Goal: Task Accomplishment & Management: Manage account settings

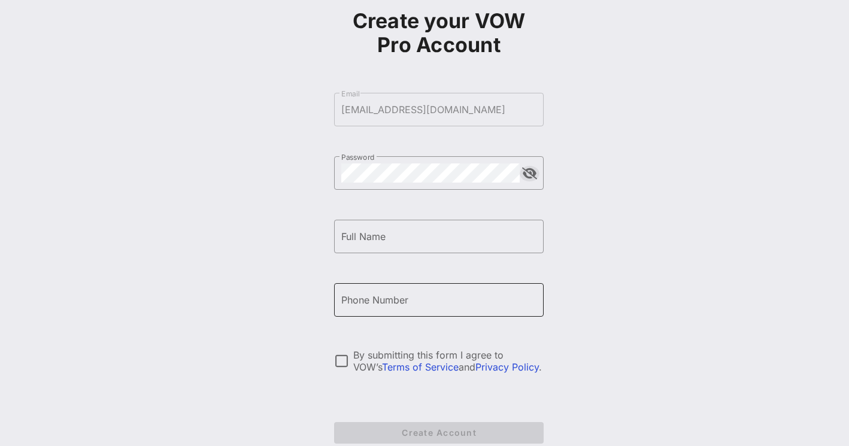
scroll to position [135, 0]
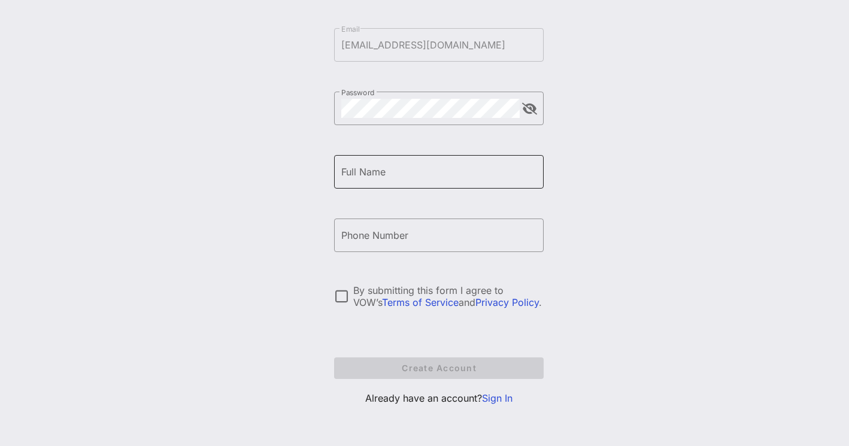
click at [364, 163] on div "Full Name" at bounding box center [438, 172] width 195 height 34
type input "Alyson Sincavage"
drag, startPoint x: 350, startPoint y: 237, endPoint x: 390, endPoint y: 211, distance: 47.2
click at [353, 236] on input "+13522561440" at bounding box center [438, 235] width 195 height 19
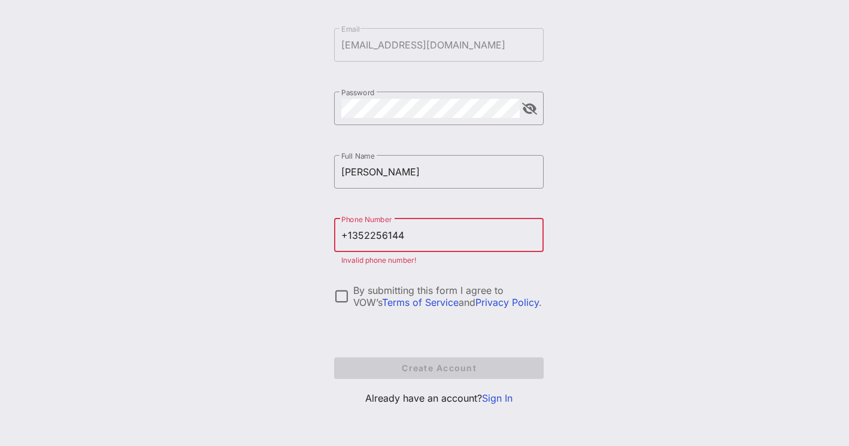
type input "+13522561440"
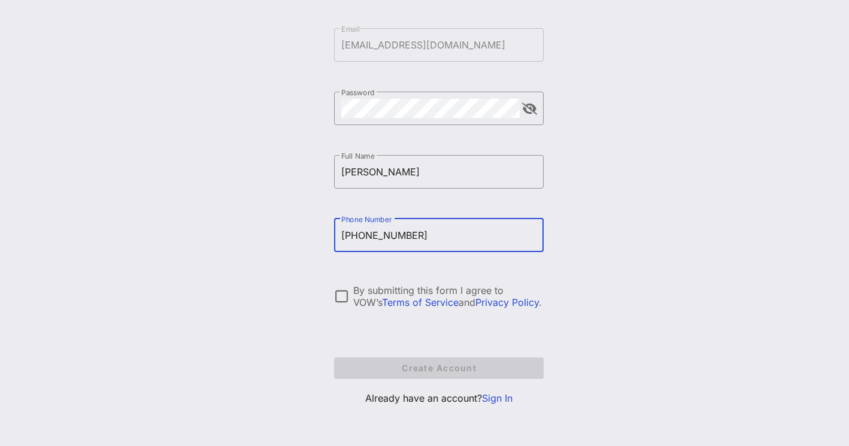
drag, startPoint x: 363, startPoint y: 234, endPoint x: 384, endPoint y: 223, distance: 23.6
click at [363, 234] on input "+13522561440" at bounding box center [438, 235] width 195 height 19
click at [343, 299] on div at bounding box center [341, 296] width 20 height 20
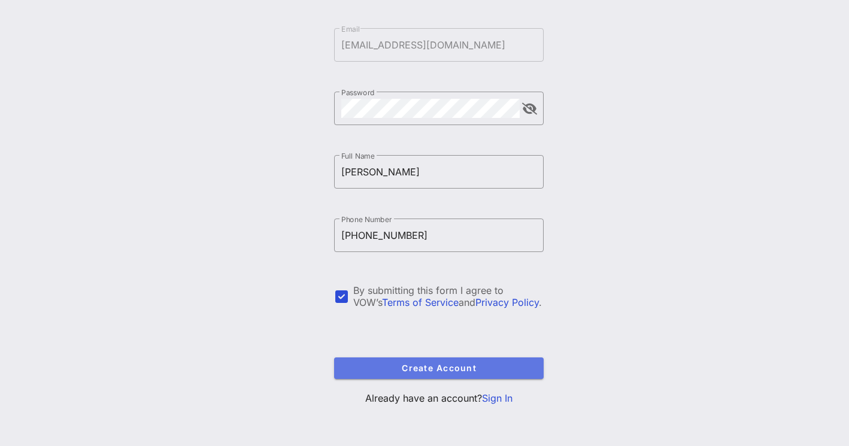
click at [413, 375] on button "Create Account" at bounding box center [439, 368] width 210 height 22
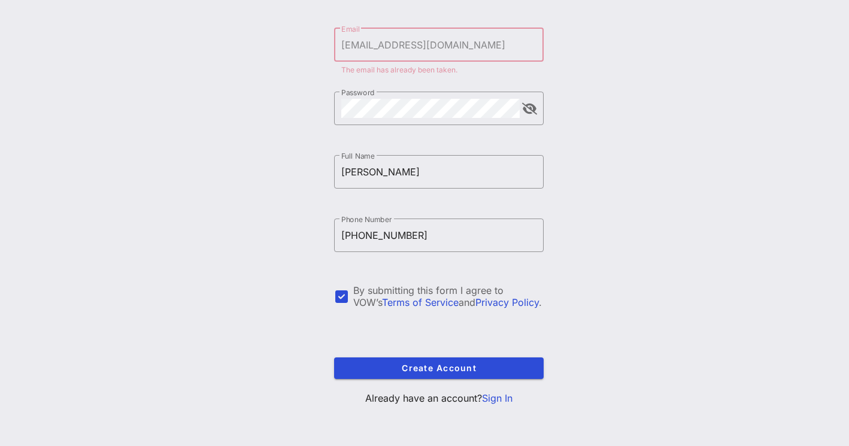
click at [495, 399] on link "Sign In" at bounding box center [497, 398] width 31 height 12
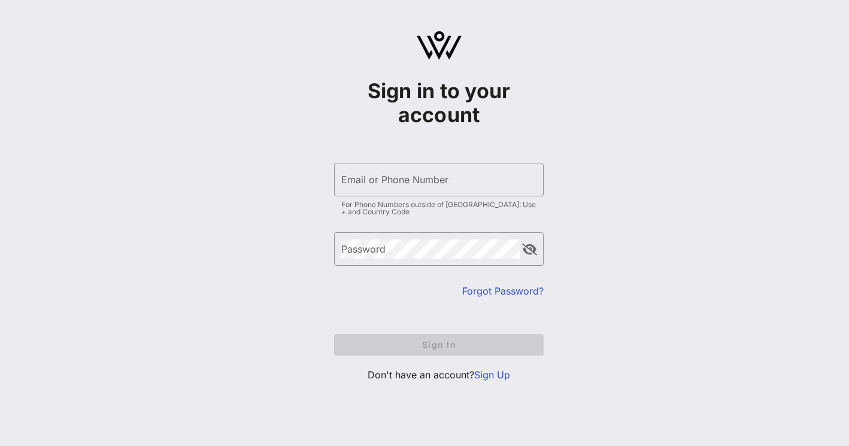
type input "[EMAIL_ADDRESS][DOMAIN_NAME]"
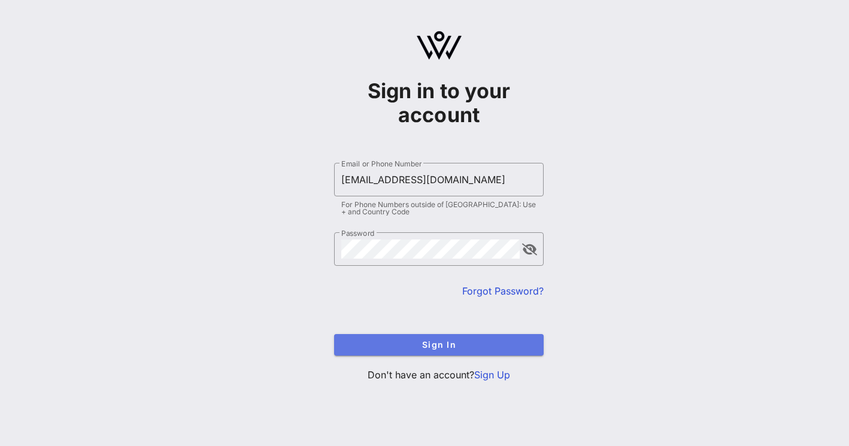
click at [438, 344] on span "Sign In" at bounding box center [439, 344] width 190 height 10
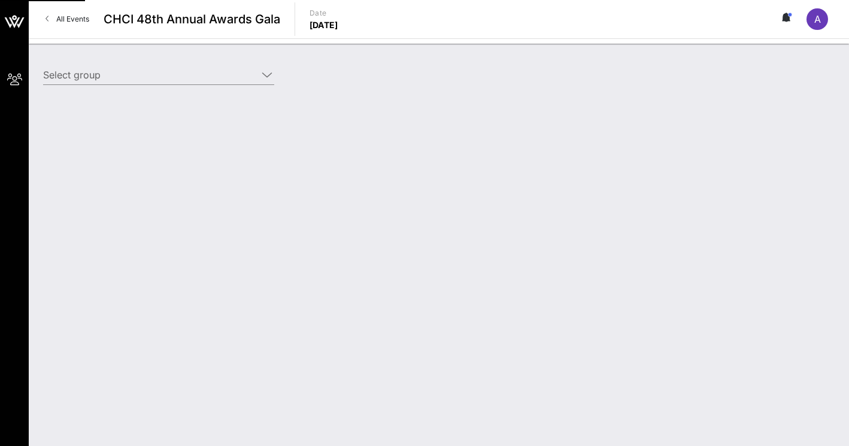
type input "Cisco (Cisco) [Alyson Sincavage, asincava@cisco.com]"
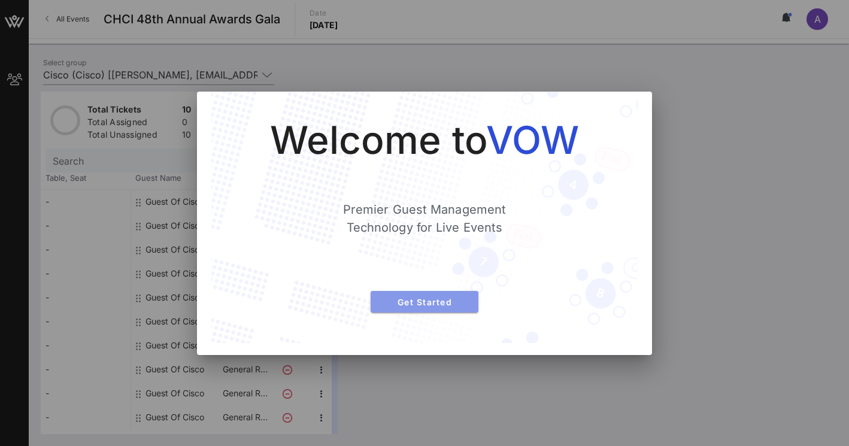
click at [410, 308] on button "Get Started" at bounding box center [425, 302] width 108 height 22
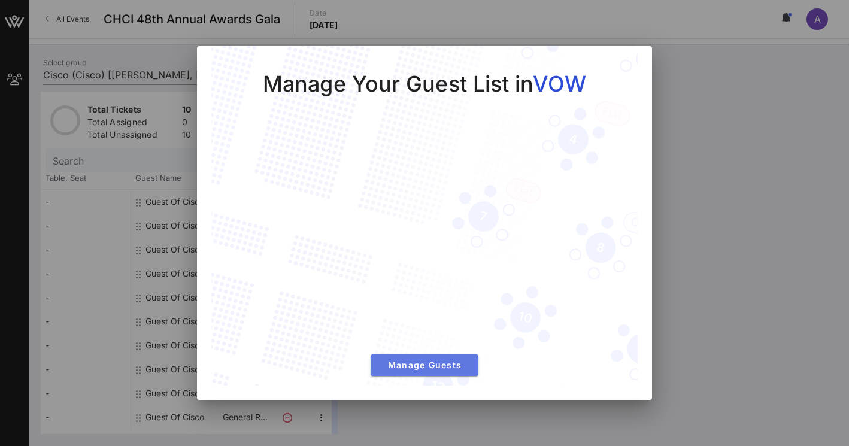
click at [424, 362] on span "Manage Guests" at bounding box center [424, 365] width 89 height 10
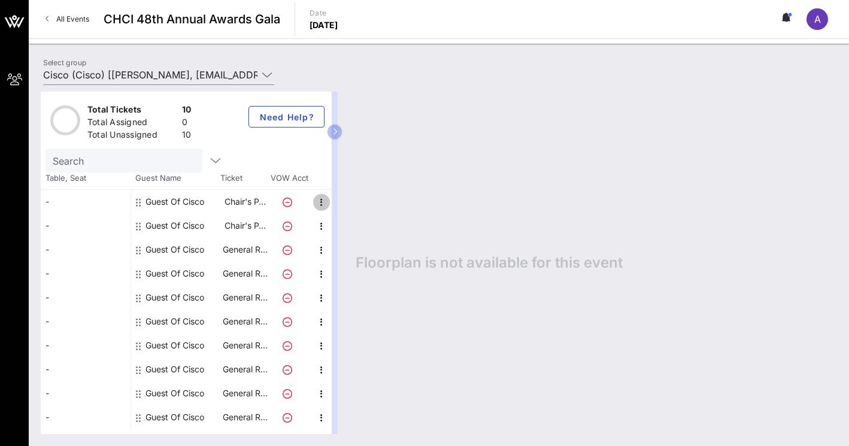
click at [320, 203] on icon "button" at bounding box center [321, 202] width 14 height 14
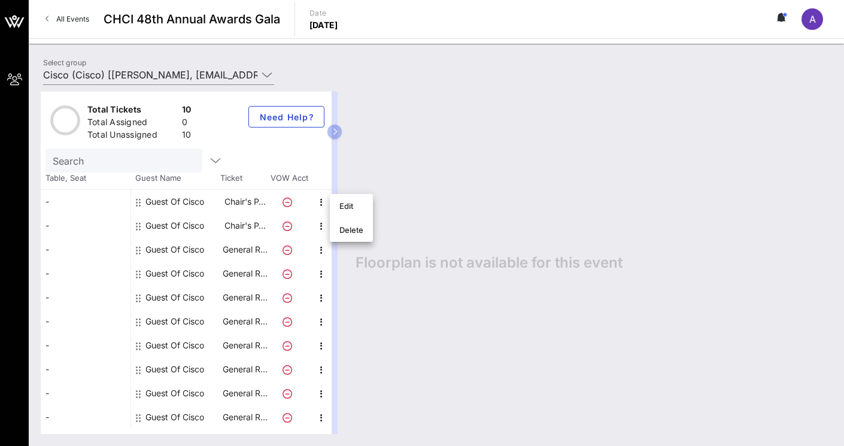
click at [404, 129] on div "Floorplan is not available for this event" at bounding box center [588, 263] width 489 height 342
click at [287, 204] on icon at bounding box center [288, 203] width 10 height 10
click at [323, 202] on icon "button" at bounding box center [321, 202] width 14 height 14
click at [351, 210] on div "Edit" at bounding box center [351, 206] width 24 height 10
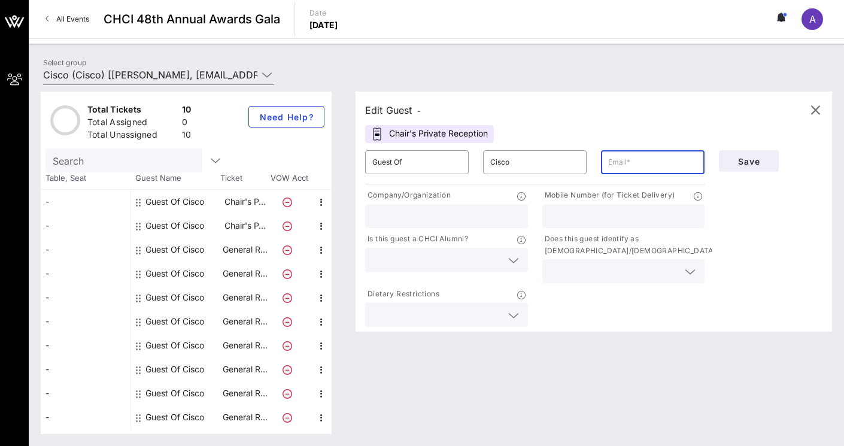
click at [623, 162] on input "text" at bounding box center [652, 162] width 89 height 19
type input "[EMAIL_ADDRESS][DOMAIN_NAME]"
type input "3522561440"
click at [435, 220] on input "text" at bounding box center [446, 216] width 148 height 16
type input "Cisco"
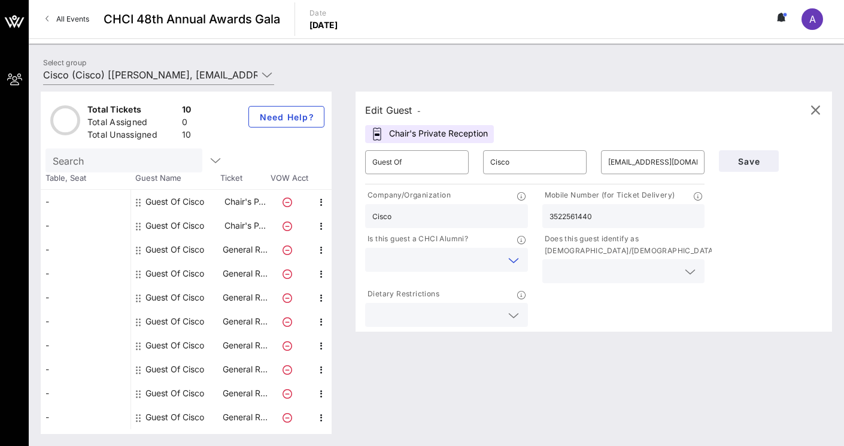
click at [411, 253] on input "text" at bounding box center [436, 260] width 129 height 16
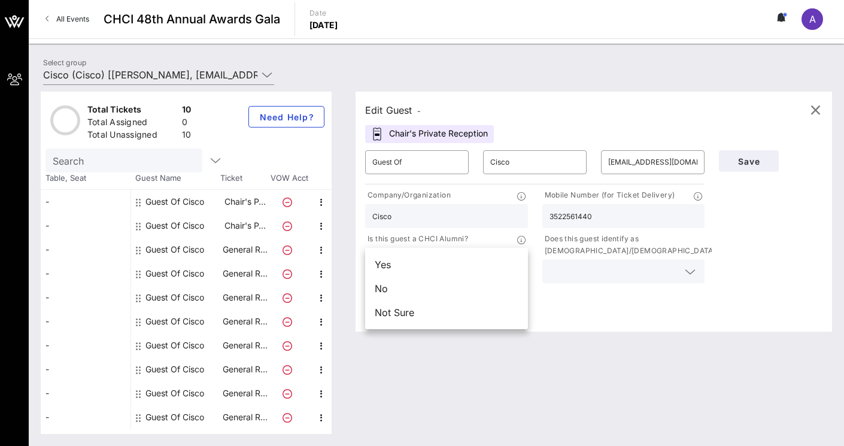
click at [417, 293] on div "No" at bounding box center [446, 289] width 163 height 24
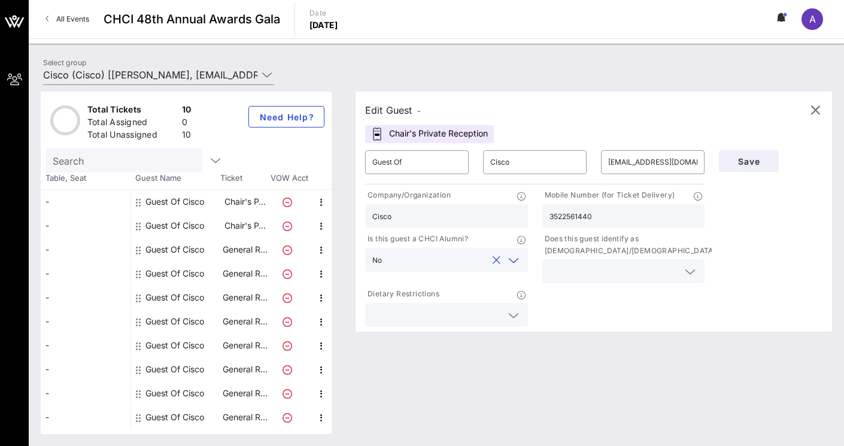
click at [578, 280] on div at bounding box center [624, 271] width 148 height 24
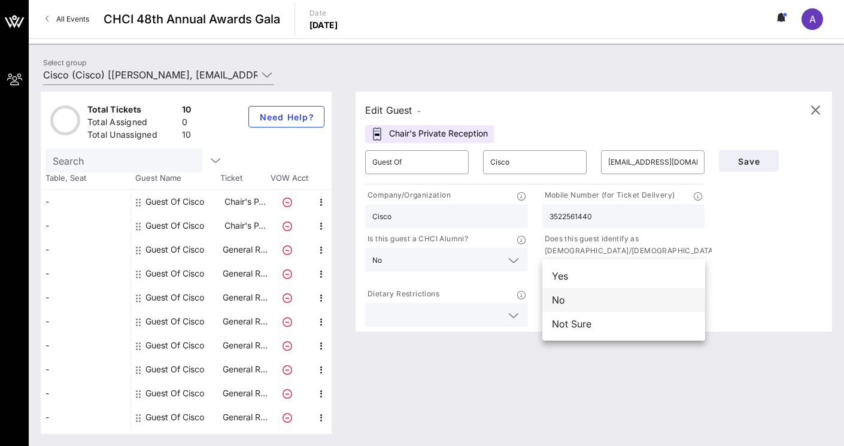
click at [578, 299] on div "No" at bounding box center [623, 300] width 163 height 24
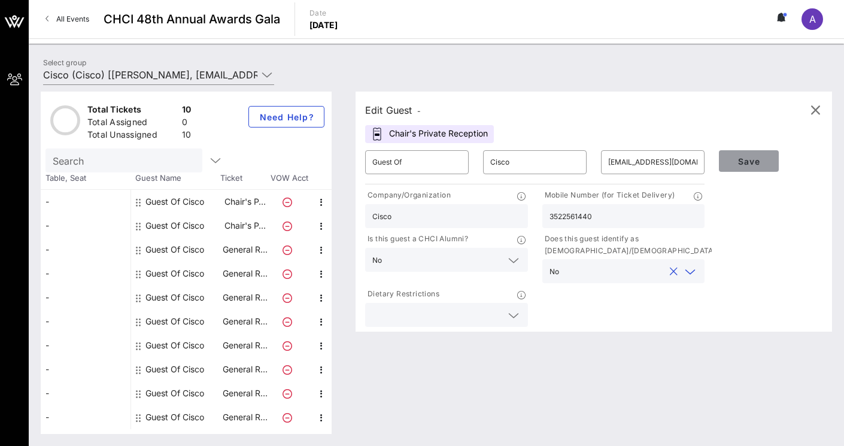
click at [745, 162] on span "Save" at bounding box center [749, 161] width 41 height 10
click at [810, 108] on icon "button" at bounding box center [815, 110] width 14 height 14
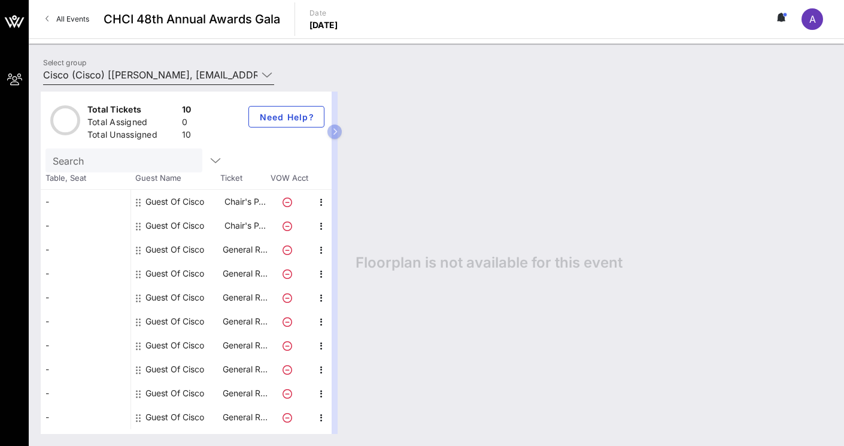
click at [123, 78] on input "Cisco (Cisco) [Alyson Sincavage, asincava@cisco.com]" at bounding box center [150, 74] width 214 height 19
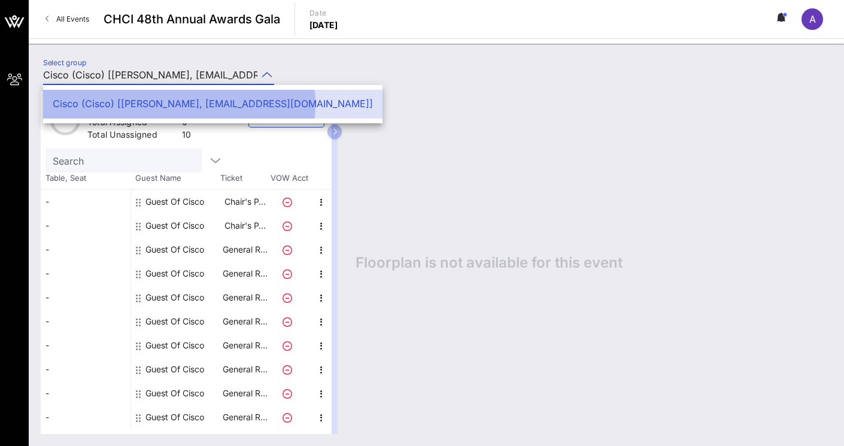
click at [131, 98] on div "Cisco (Cisco) [Alyson Sincavage, asincava@cisco.com]" at bounding box center [213, 104] width 320 height 26
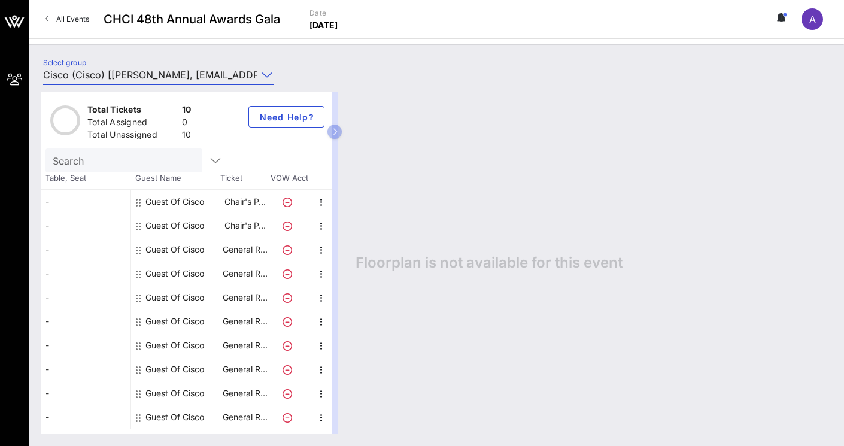
click at [168, 201] on div "Guest Of Cisco" at bounding box center [174, 202] width 59 height 24
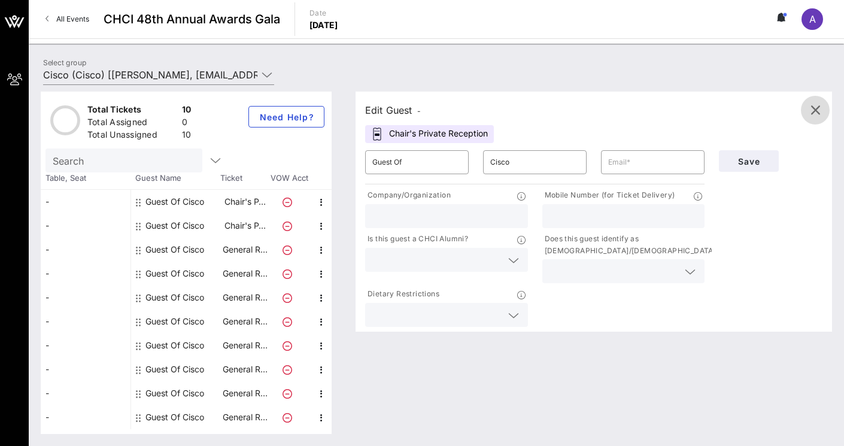
click at [819, 113] on icon "button" at bounding box center [815, 110] width 14 height 14
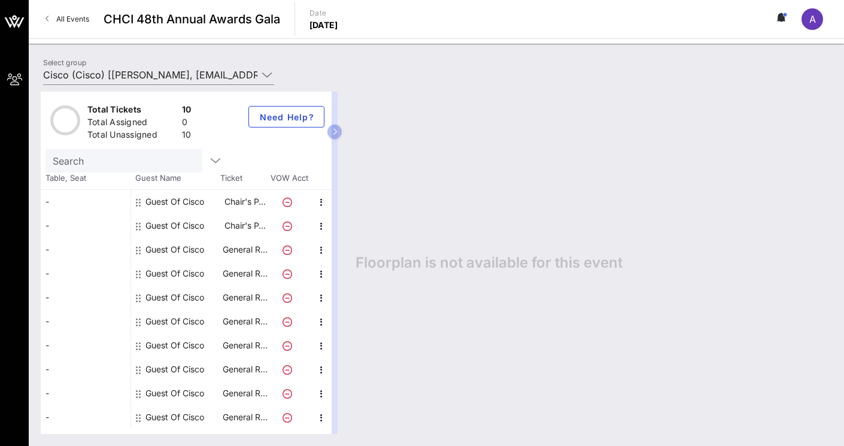
click at [289, 203] on icon at bounding box center [288, 203] width 10 height 10
drag, startPoint x: 286, startPoint y: 204, endPoint x: 300, endPoint y: 202, distance: 14.5
click at [286, 204] on icon at bounding box center [288, 203] width 10 height 10
click at [326, 201] on icon "button" at bounding box center [321, 202] width 14 height 14
click at [305, 119] on span "Need Help?" at bounding box center [287, 117] width 56 height 10
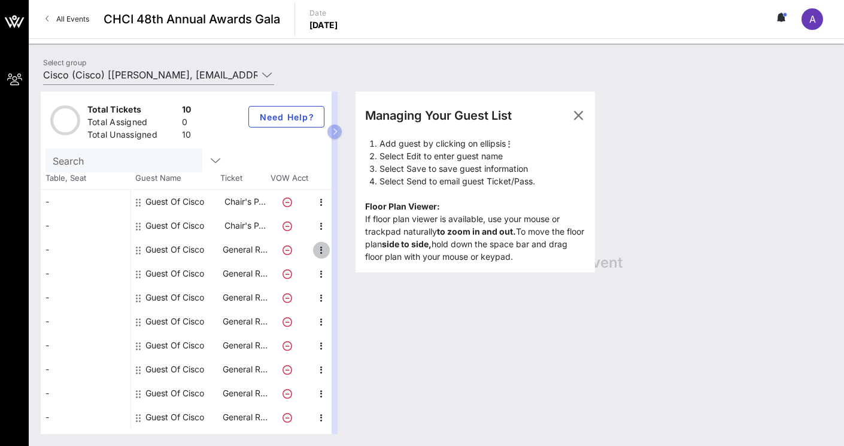
click at [321, 250] on icon "button" at bounding box center [321, 250] width 14 height 14
click at [351, 255] on div "Edit" at bounding box center [351, 254] width 24 height 10
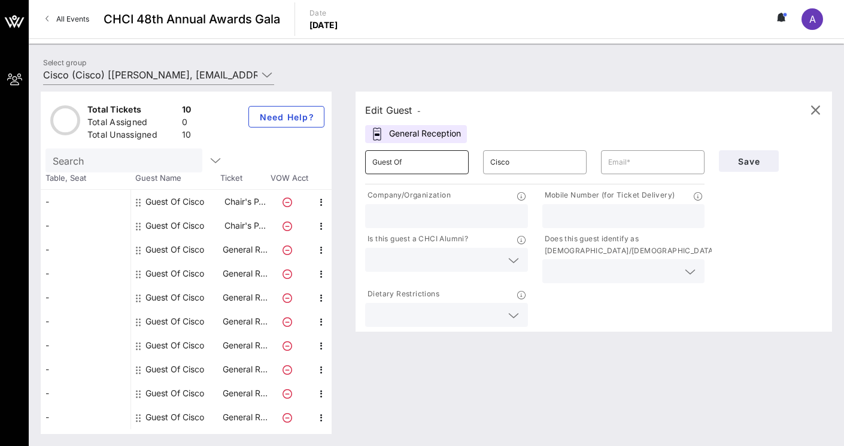
click at [441, 166] on input "Guest Of" at bounding box center [416, 162] width 89 height 19
drag, startPoint x: 438, startPoint y: 165, endPoint x: 344, endPoint y: 155, distance: 95.1
click at [344, 155] on div "Edit Guest - General Reception ​ Guest Of ​ Cisco ​ Company/Organization Mobile…" at bounding box center [588, 263] width 489 height 342
click at [435, 162] on input "Guest Of" at bounding box center [416, 162] width 89 height 19
click at [626, 168] on input "text" at bounding box center [652, 162] width 89 height 19
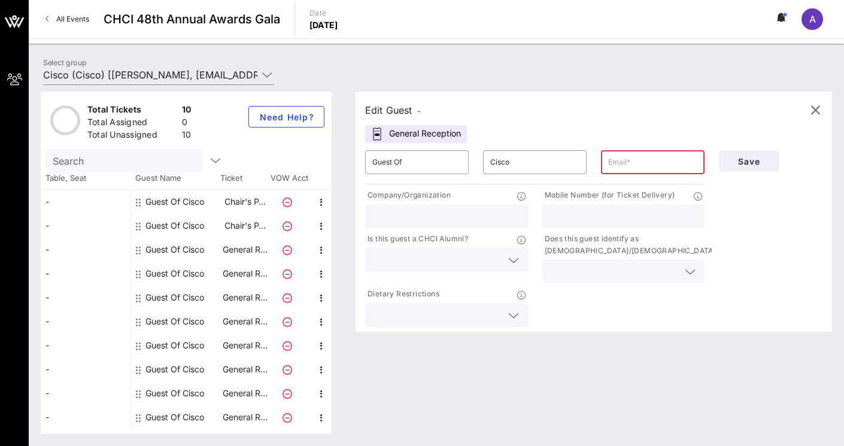
paste input "imojica@ecg-us.com"
type input "imojica@ecg-us.com"
click at [456, 218] on input "text" at bounding box center [446, 216] width 148 height 16
type input "Empire Consulting Group"
click at [609, 277] on input "text" at bounding box center [614, 271] width 129 height 16
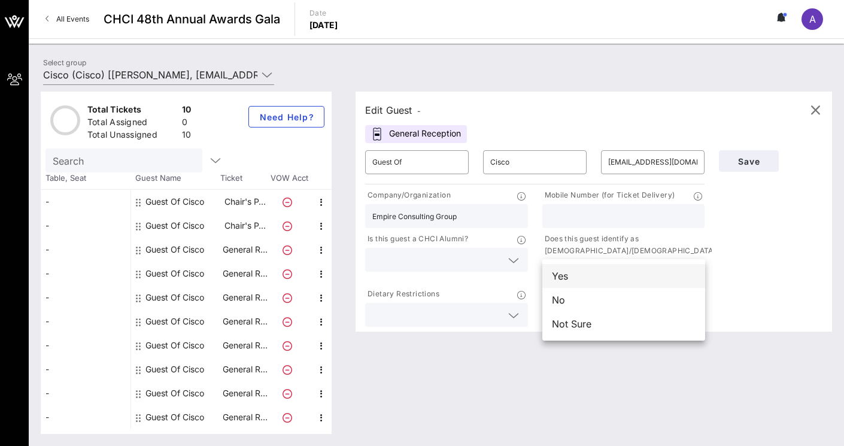
click at [597, 272] on div "Yes" at bounding box center [623, 276] width 163 height 24
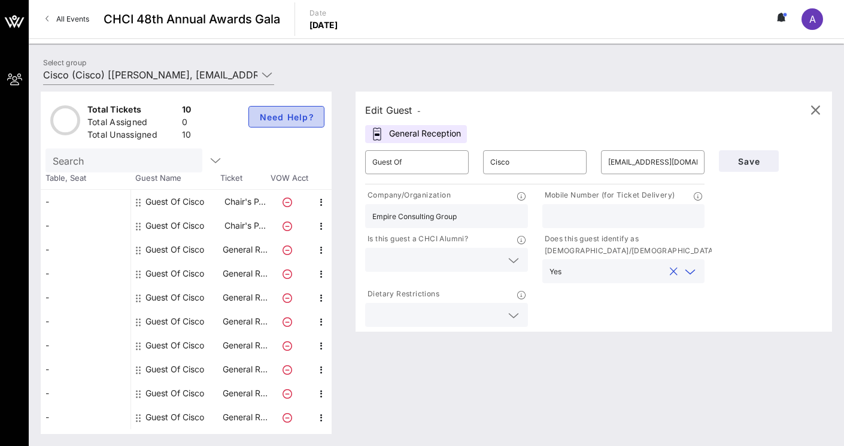
click at [295, 120] on span "Need Help?" at bounding box center [287, 117] width 56 height 10
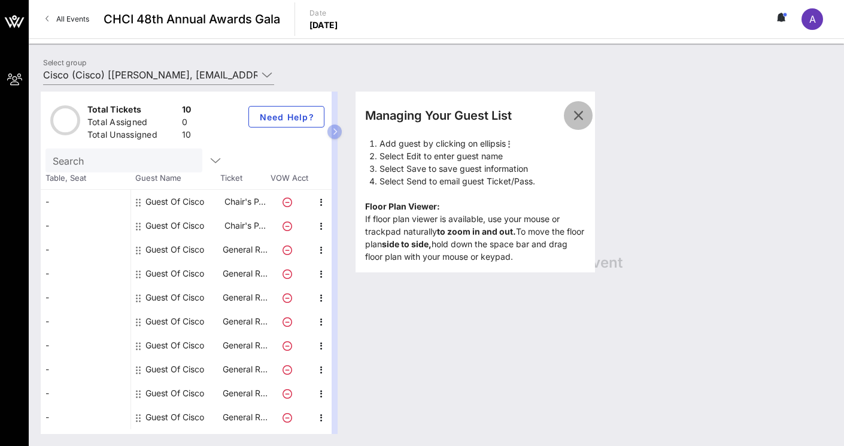
click at [578, 111] on icon "button" at bounding box center [578, 115] width 14 height 14
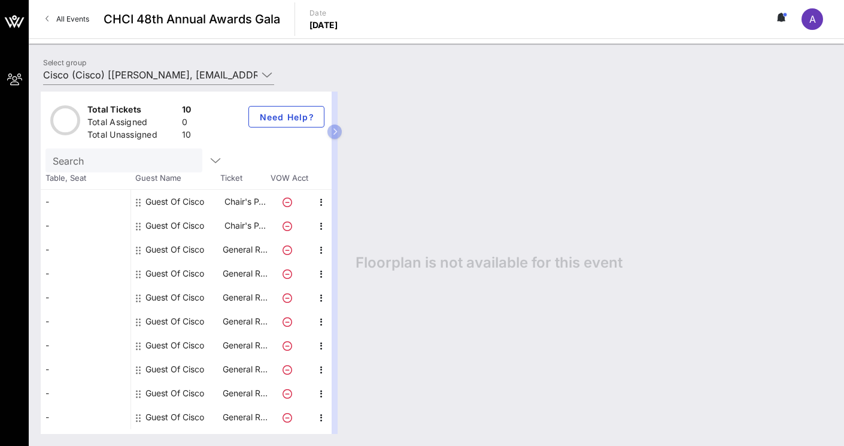
click at [814, 22] on span "A" at bounding box center [812, 19] width 7 height 12
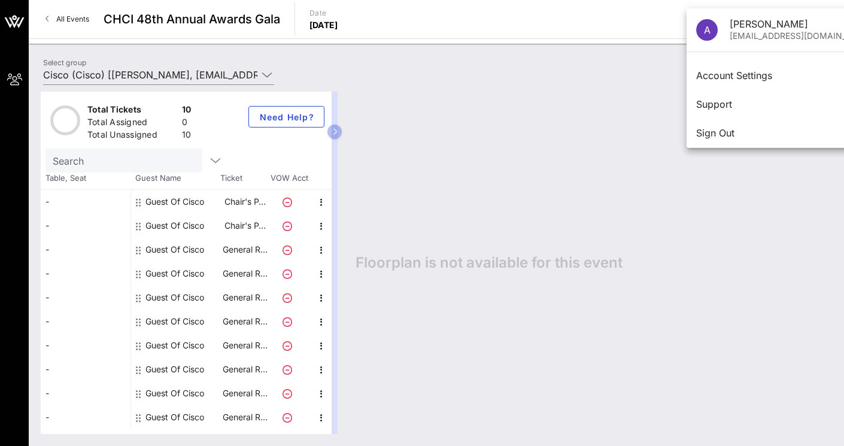
click at [527, 111] on div "Floorplan is not available for this event" at bounding box center [588, 263] width 489 height 342
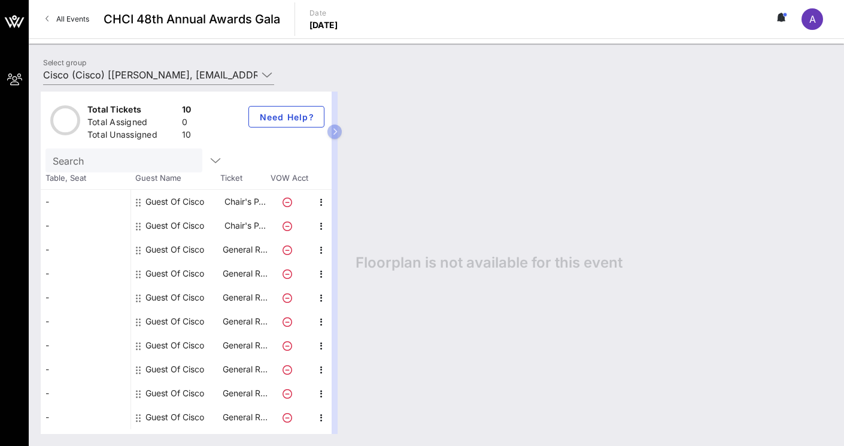
click at [78, 21] on span "All Events" at bounding box center [72, 18] width 33 height 9
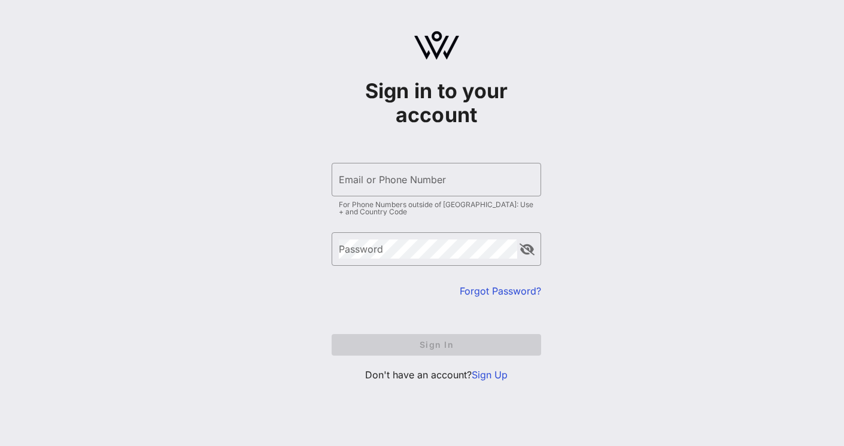
type input "asincava@cisco.com"
click at [441, 347] on form "​ Email or Phone Number asincava@cisco.com For Phone Numbers outside of US: Use…" at bounding box center [437, 259] width 210 height 217
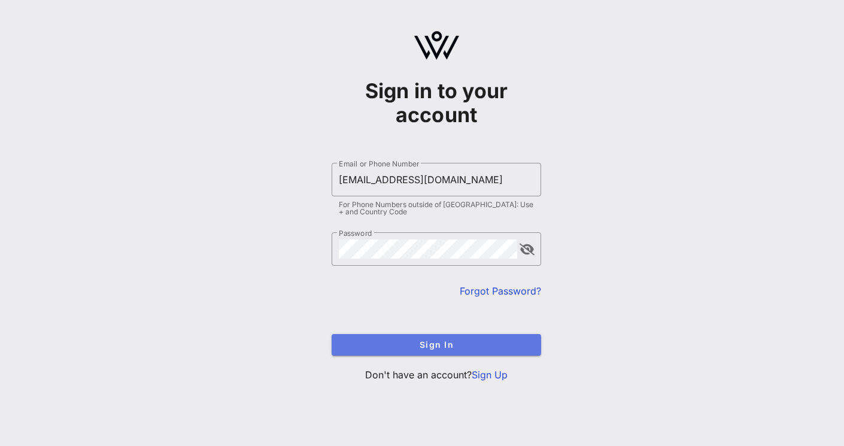
click at [442, 344] on span "Sign In" at bounding box center [436, 344] width 190 height 10
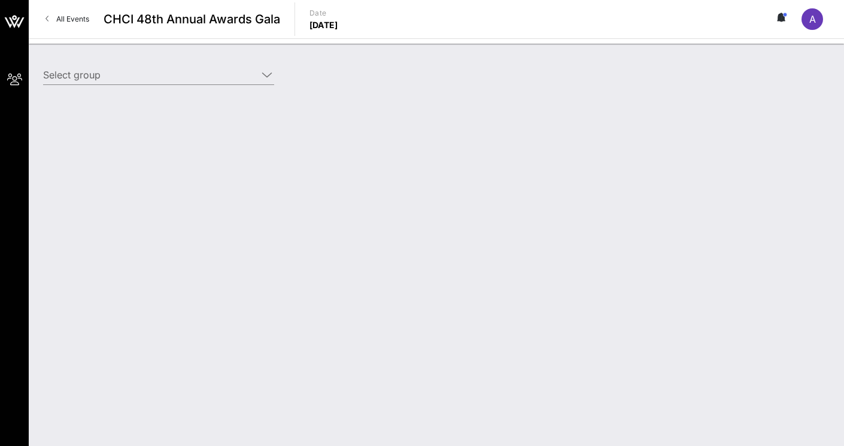
type input "Cisco (Cisco) [[PERSON_NAME], [EMAIL_ADDRESS][DOMAIN_NAME]]"
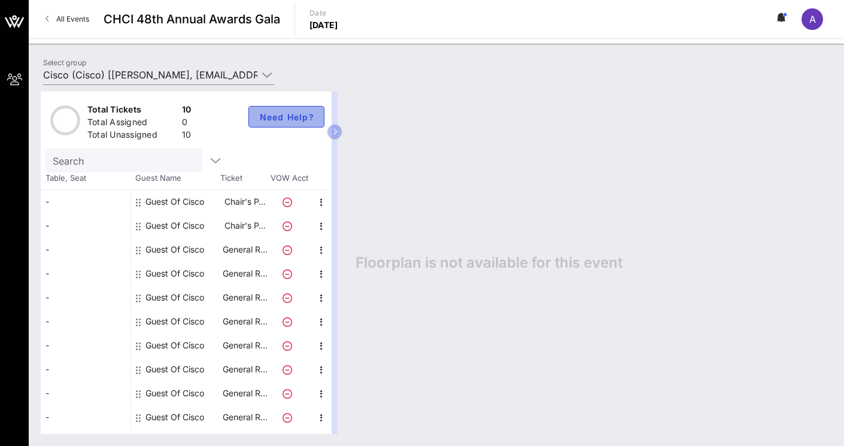
click at [268, 124] on button "Need Help?" at bounding box center [286, 117] width 76 height 22
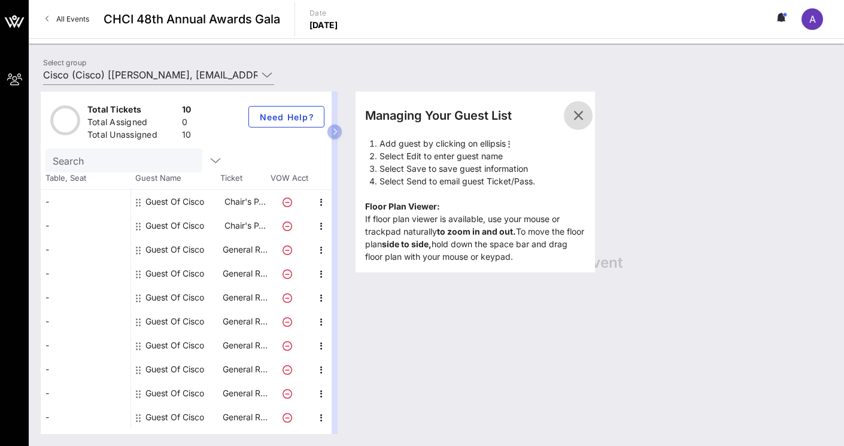
click at [583, 114] on icon "button" at bounding box center [578, 115] width 14 height 14
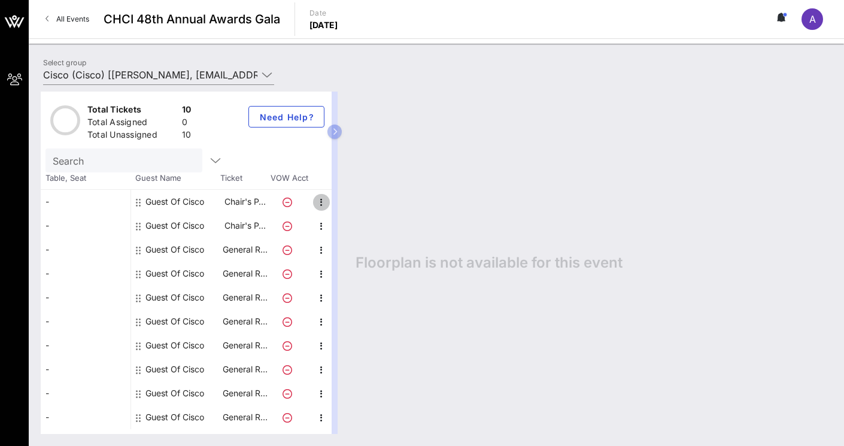
click at [322, 203] on icon "button" at bounding box center [321, 202] width 14 height 14
click at [352, 207] on div "Edit" at bounding box center [351, 206] width 24 height 10
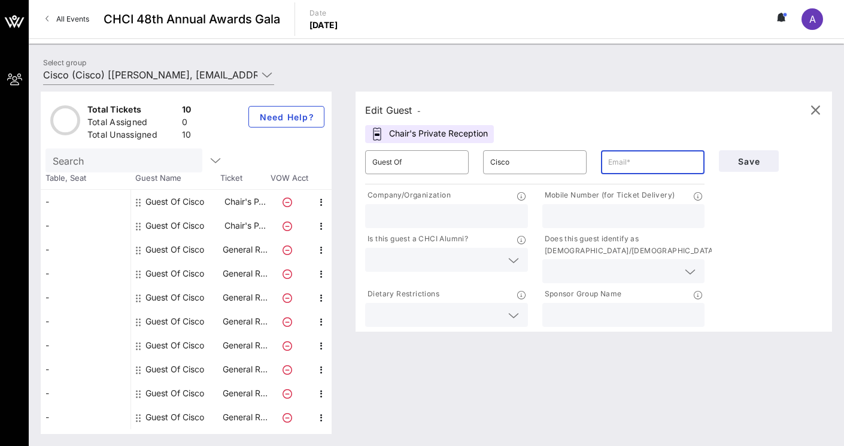
click at [620, 159] on input "text" at bounding box center [652, 162] width 89 height 19
type input "[EMAIL_ADDRESS][DOMAIN_NAME]"
type input "3522561440"
click at [433, 213] on input "text" at bounding box center [446, 216] width 148 height 16
type input "Cisco"
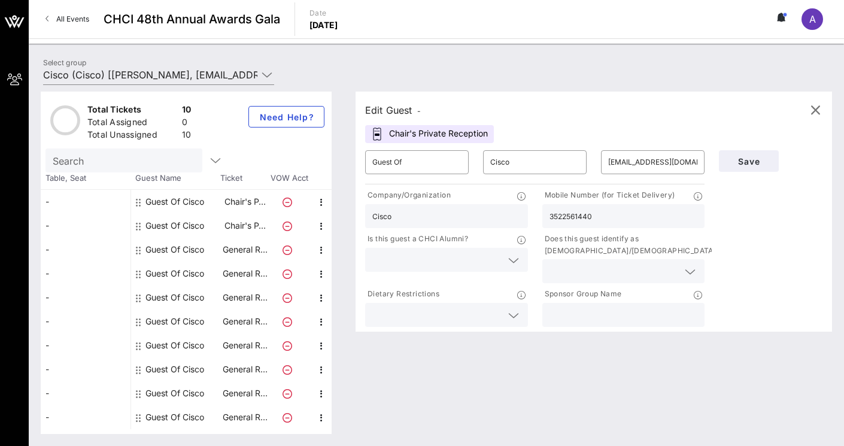
click at [413, 256] on input "text" at bounding box center [436, 260] width 129 height 16
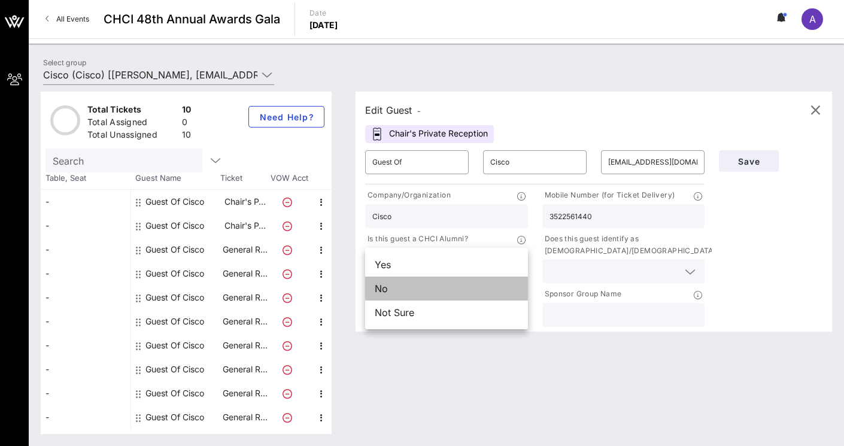
click at [423, 289] on div "No" at bounding box center [446, 289] width 163 height 24
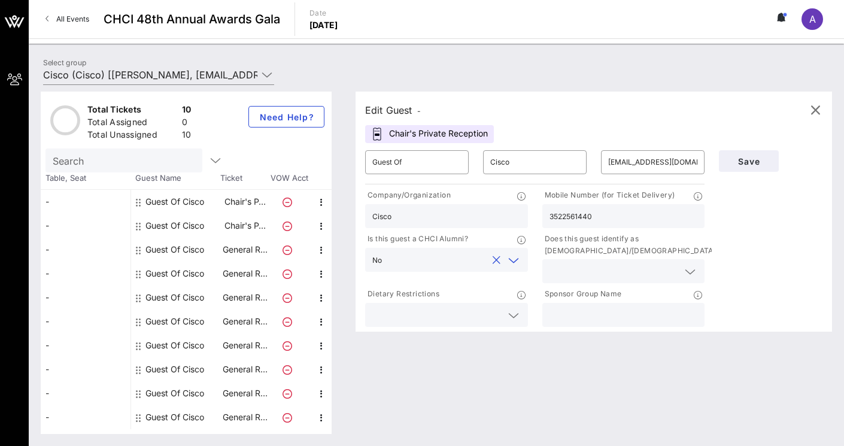
click at [430, 306] on div at bounding box center [446, 315] width 148 height 24
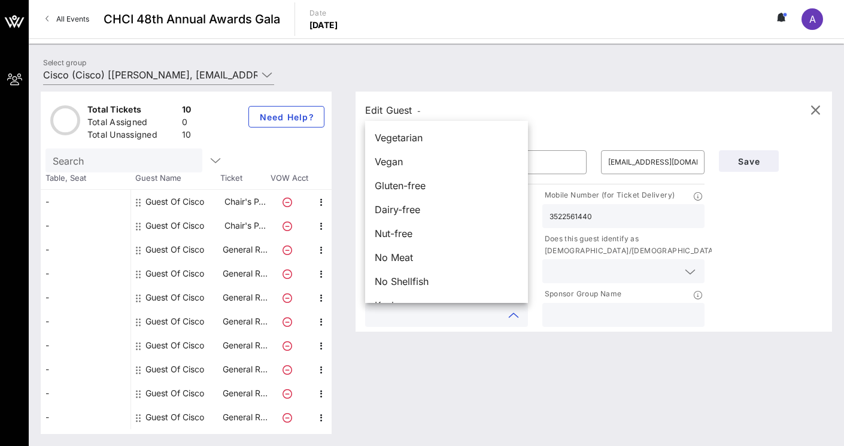
click at [468, 371] on div "Edit Guest - Chair's Private Reception ​ Guest Of ​ Cisco ​ asincava@cisco.com …" at bounding box center [588, 263] width 489 height 342
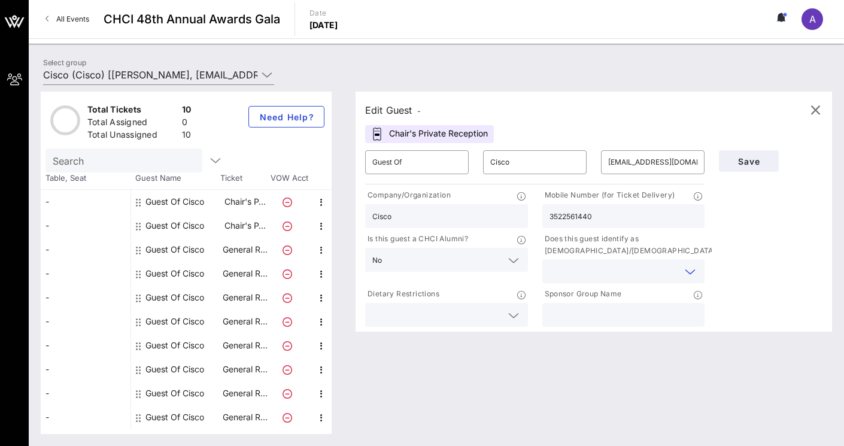
click at [599, 270] on input "text" at bounding box center [614, 271] width 129 height 16
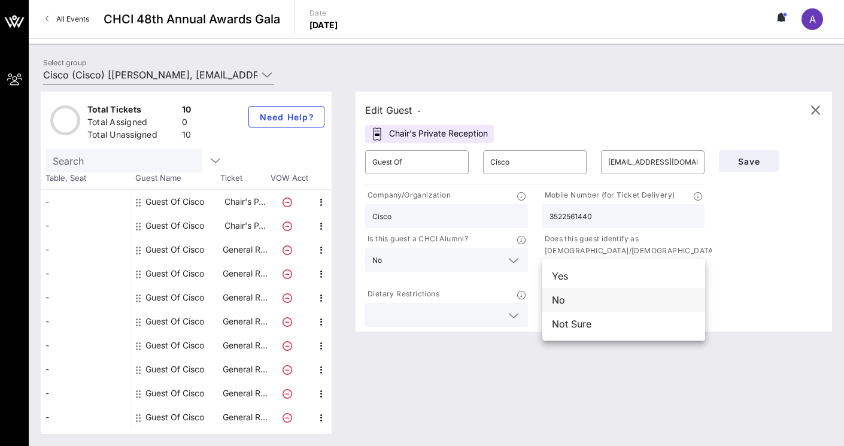
click at [602, 298] on div "No" at bounding box center [623, 300] width 163 height 24
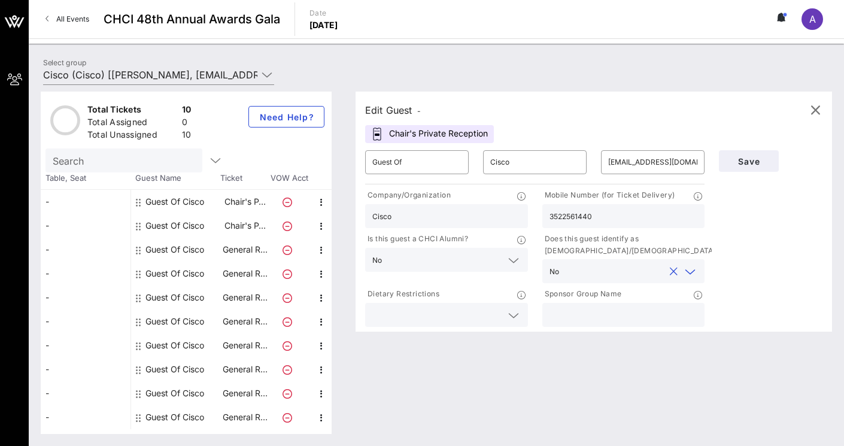
click at [611, 318] on input "text" at bounding box center [624, 315] width 148 height 16
type input "Cisco"
click at [763, 160] on span "Save" at bounding box center [749, 161] width 41 height 10
click at [812, 111] on icon "button" at bounding box center [815, 110] width 14 height 14
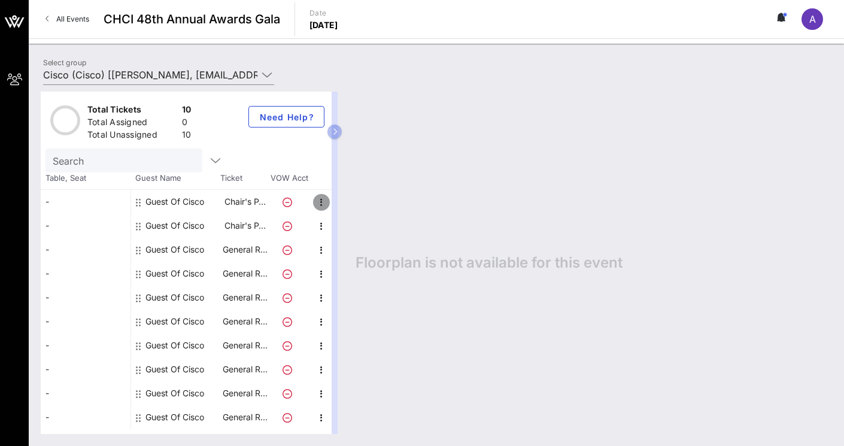
click at [322, 201] on icon "button" at bounding box center [321, 202] width 14 height 14
click at [395, 162] on div "Floorplan is not available for this event" at bounding box center [588, 263] width 489 height 342
click at [270, 77] on icon at bounding box center [267, 75] width 11 height 14
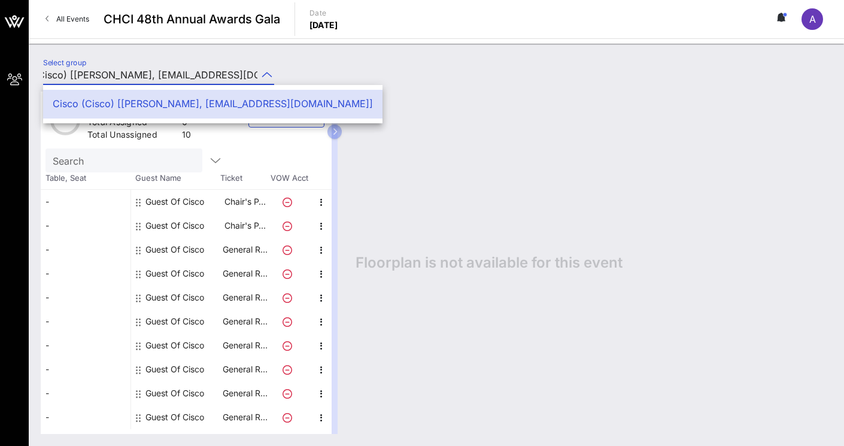
click at [270, 77] on icon at bounding box center [267, 75] width 11 height 14
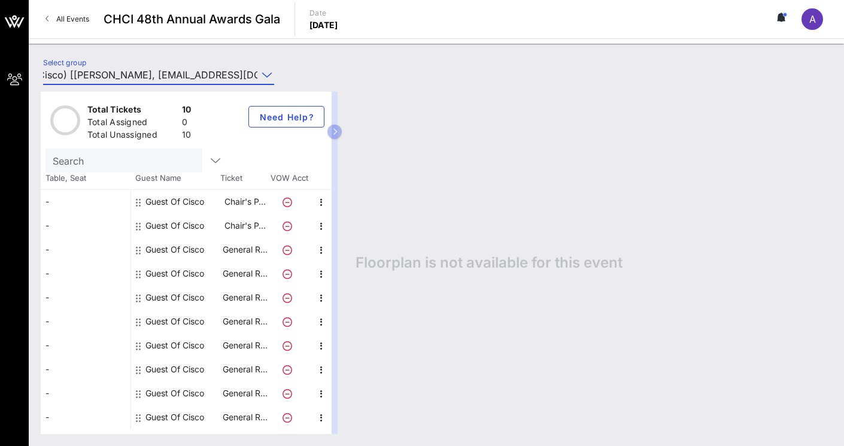
scroll to position [0, 0]
click at [72, 18] on span "All Events" at bounding box center [72, 18] width 33 height 9
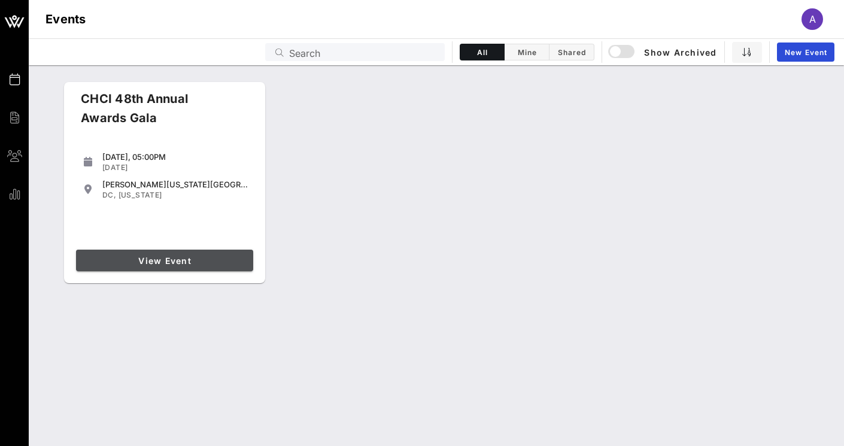
click at [175, 260] on span "View Event" at bounding box center [165, 261] width 168 height 10
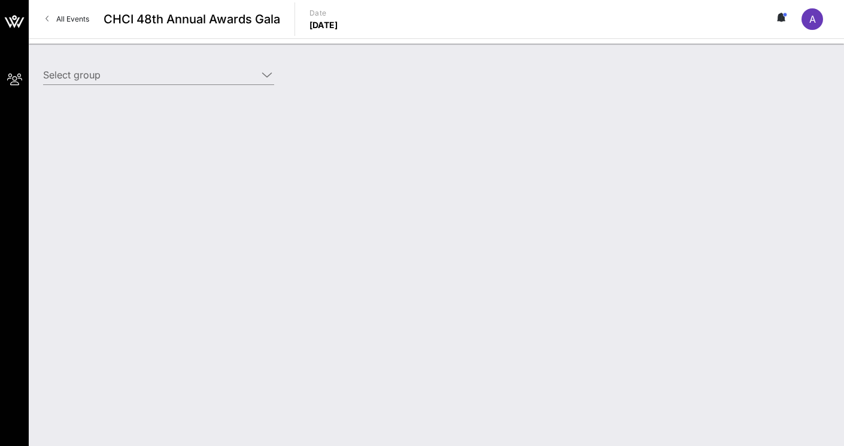
type input "Cisco (Cisco) [Alyson Sincavage, asincava@cisco.com]"
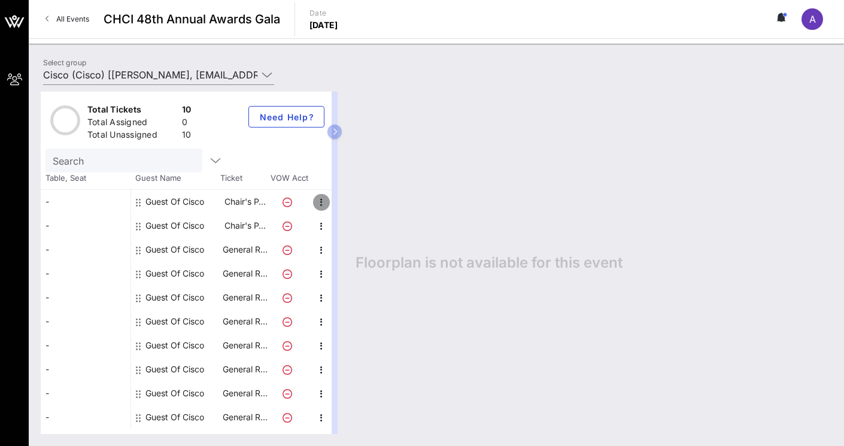
click at [322, 199] on icon "button" at bounding box center [321, 202] width 14 height 14
click at [344, 205] on div "Edit" at bounding box center [351, 206] width 24 height 10
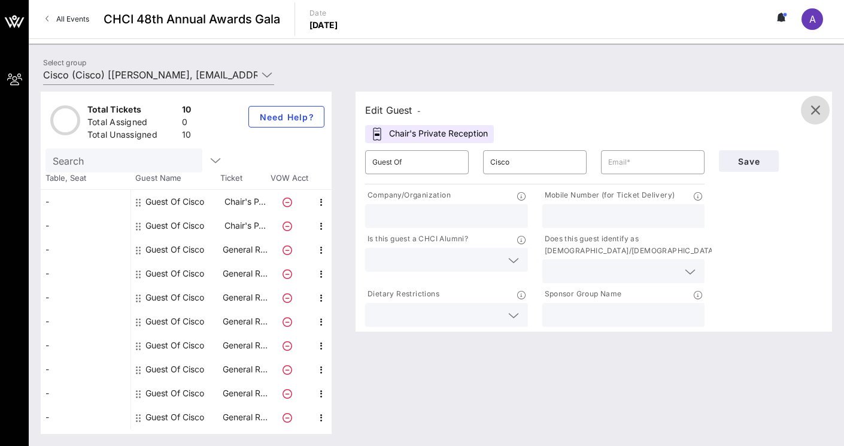
click at [816, 113] on icon "button" at bounding box center [815, 110] width 14 height 14
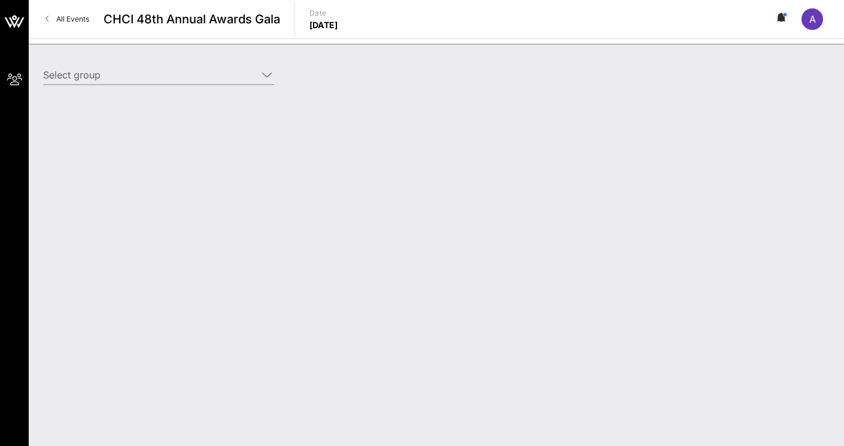
type input "Cisco (Cisco) [[PERSON_NAME], [EMAIL_ADDRESS][DOMAIN_NAME]]"
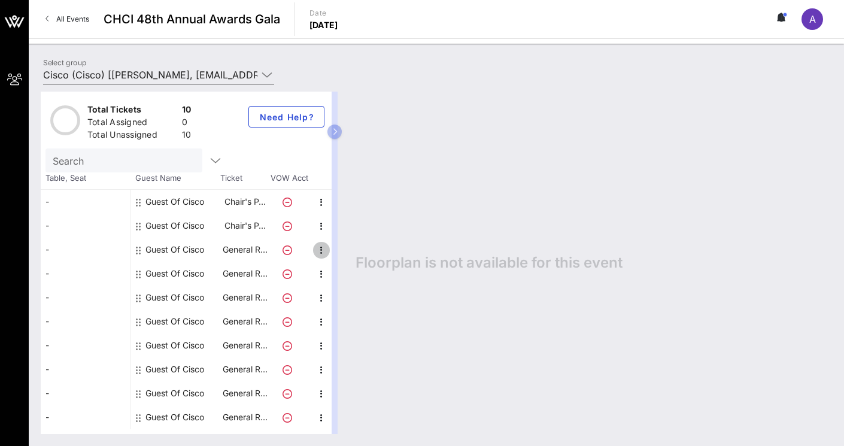
click at [320, 251] on icon "button" at bounding box center [321, 250] width 14 height 14
click at [365, 253] on div "Edit" at bounding box center [351, 254] width 43 height 24
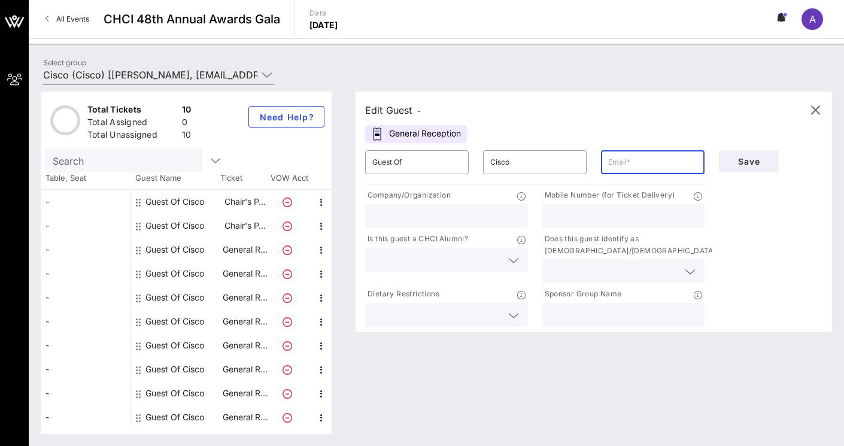
click at [609, 162] on input "text" at bounding box center [652, 162] width 89 height 19
click at [468, 214] on input "text" at bounding box center [446, 216] width 148 height 16
type input "Cisco"
type input "3059794515"
click at [452, 266] on input "text" at bounding box center [436, 260] width 129 height 16
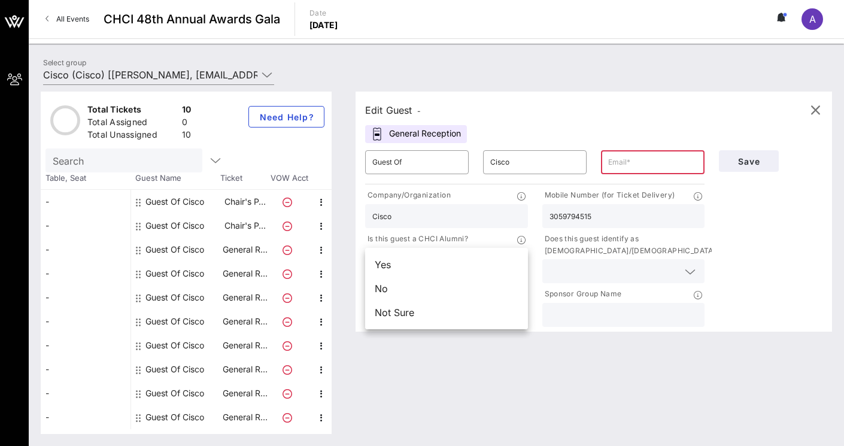
click at [450, 266] on div "Yes" at bounding box center [446, 265] width 163 height 24
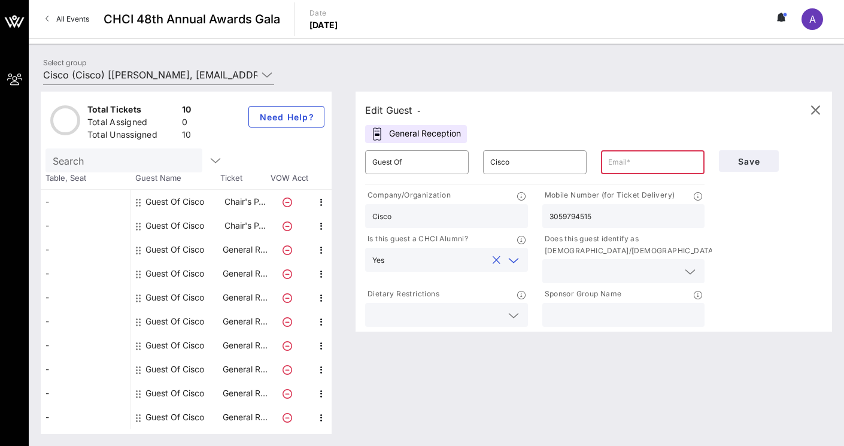
click at [587, 266] on input "text" at bounding box center [614, 271] width 129 height 16
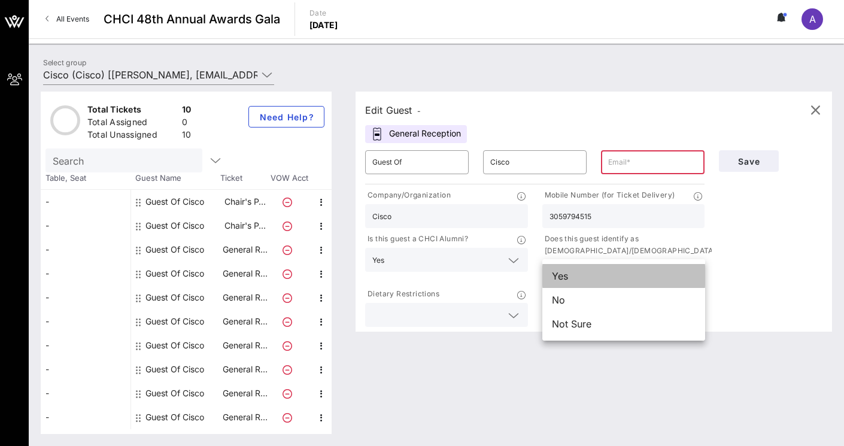
click at [592, 278] on div "Yes" at bounding box center [623, 276] width 163 height 24
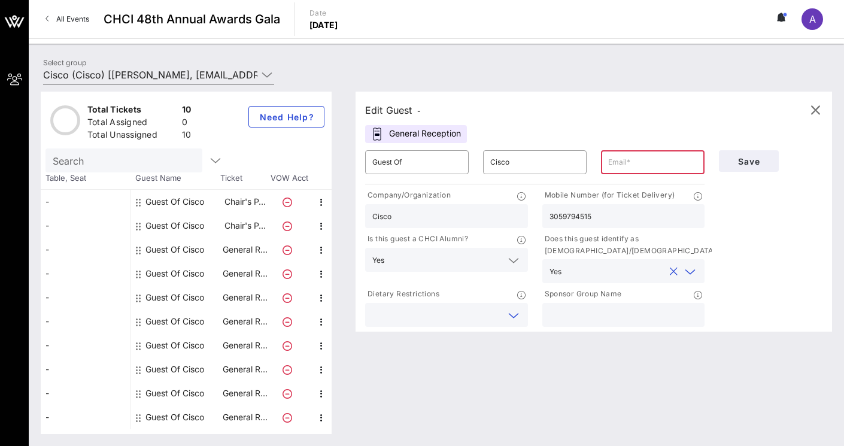
click at [471, 317] on input "text" at bounding box center [436, 315] width 129 height 16
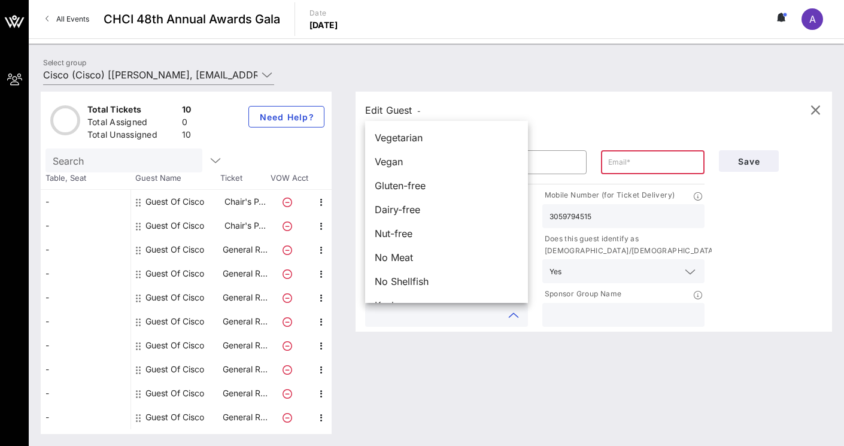
click at [436, 369] on div "Edit Guest - General Reception ​ Guest Of ​ Cisco ​ Company/Organization Cisco …" at bounding box center [588, 263] width 489 height 342
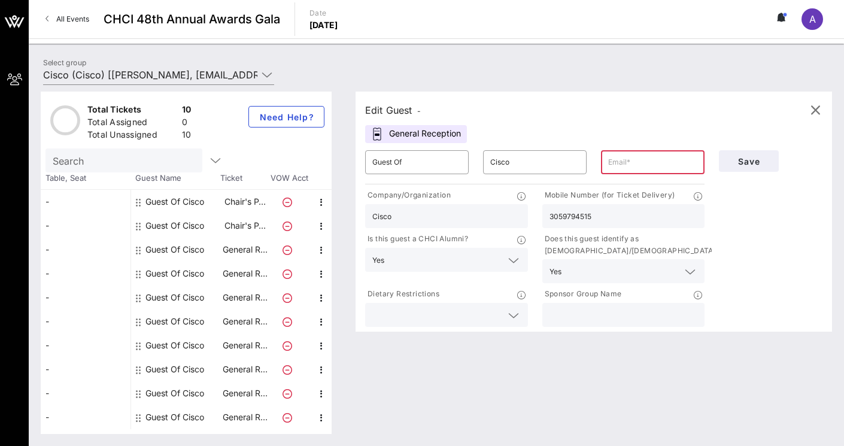
click at [614, 314] on input "text" at bounding box center [624, 315] width 148 height 16
type input "Cisco"
click at [696, 296] on icon at bounding box center [698, 295] width 8 height 8
click at [700, 297] on icon at bounding box center [698, 295] width 8 height 8
click at [699, 298] on icon at bounding box center [698, 295] width 8 height 8
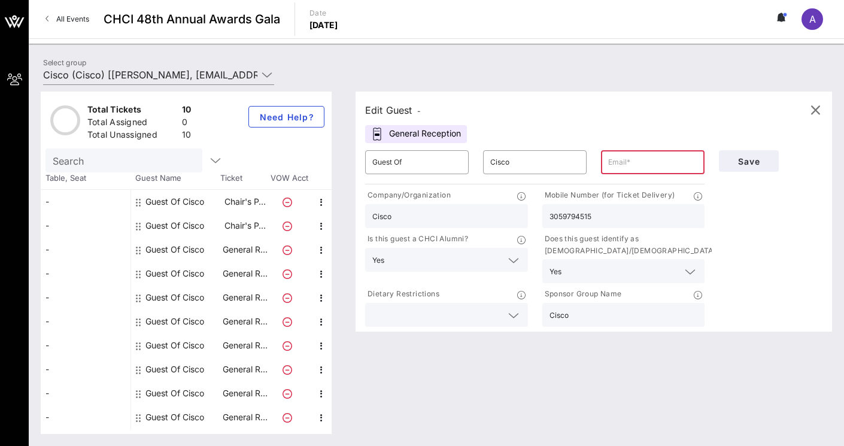
click at [651, 160] on input "text" at bounding box center [652, 162] width 89 height 19
paste input "marfrias@cisco.com"
type input "marfrias@cisco.com"
drag, startPoint x: 674, startPoint y: 126, endPoint x: 700, endPoint y: 131, distance: 26.9
click at [674, 126] on div "Edit Guest - General Reception ​ Guest Of ​ Cisco ​ marfrias@cisco.com Company/…" at bounding box center [594, 212] width 477 height 240
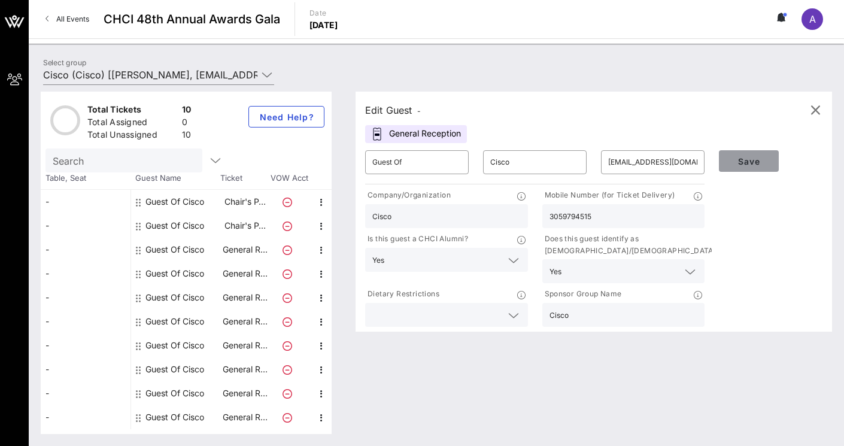
click at [751, 163] on span "Save" at bounding box center [749, 161] width 41 height 10
click at [747, 162] on span "Save" at bounding box center [749, 161] width 41 height 10
click at [749, 162] on span "Save" at bounding box center [749, 161] width 41 height 10
click at [818, 107] on icon "button" at bounding box center [815, 110] width 14 height 14
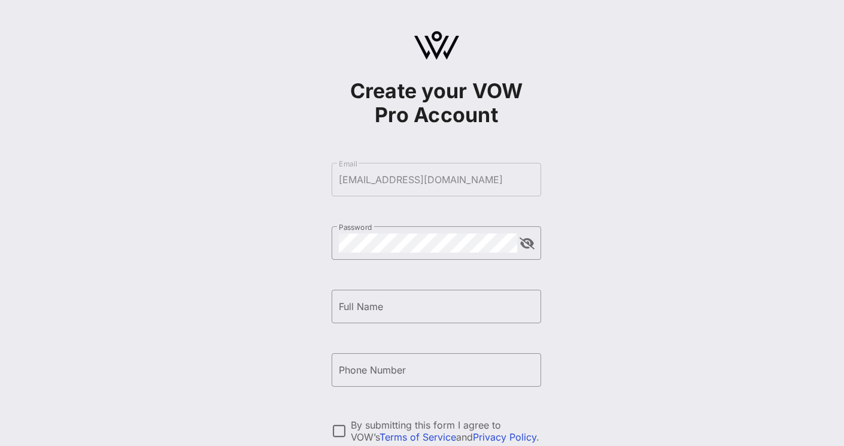
click at [392, 177] on form "​ Email [EMAIL_ADDRESS][DOMAIN_NAME] ​ Password ​ Full Name ​ Phone Number By s…" at bounding box center [437, 338] width 210 height 375
click at [393, 177] on form "​ Email [EMAIL_ADDRESS][DOMAIN_NAME] ​ Password ​ Full Name ​ Phone Number By s…" at bounding box center [437, 338] width 210 height 375
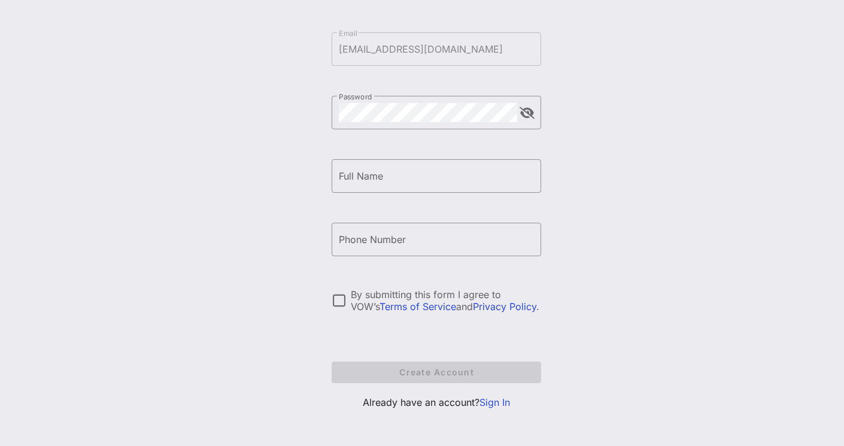
scroll to position [135, 0]
